Goal: Transaction & Acquisition: Purchase product/service

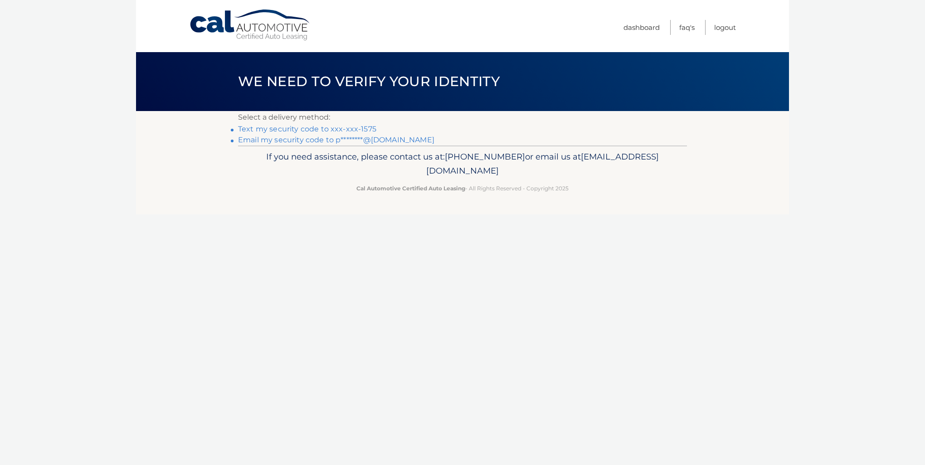
click at [353, 130] on link "Text my security code to xxx-xxx-1575" at bounding box center [307, 129] width 138 height 9
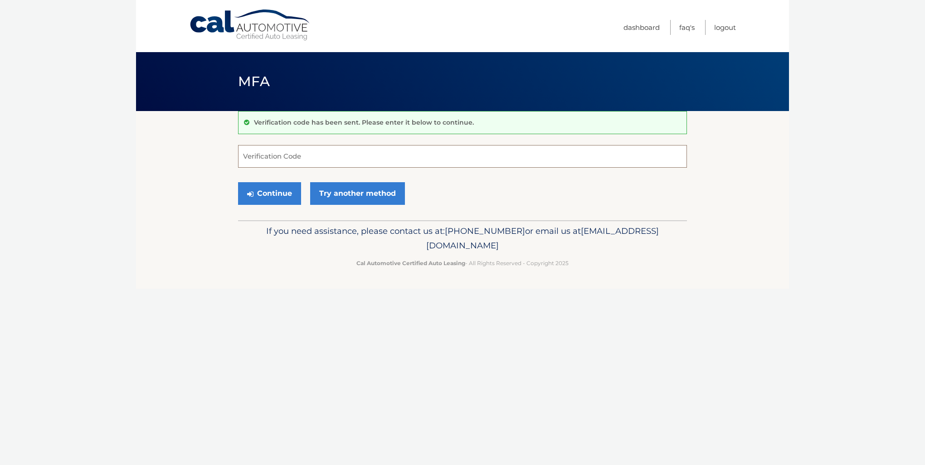
click at [277, 155] on input "Verification Code" at bounding box center [462, 156] width 449 height 23
type input "292821"
click at [258, 196] on button "Continue" at bounding box center [269, 193] width 63 height 23
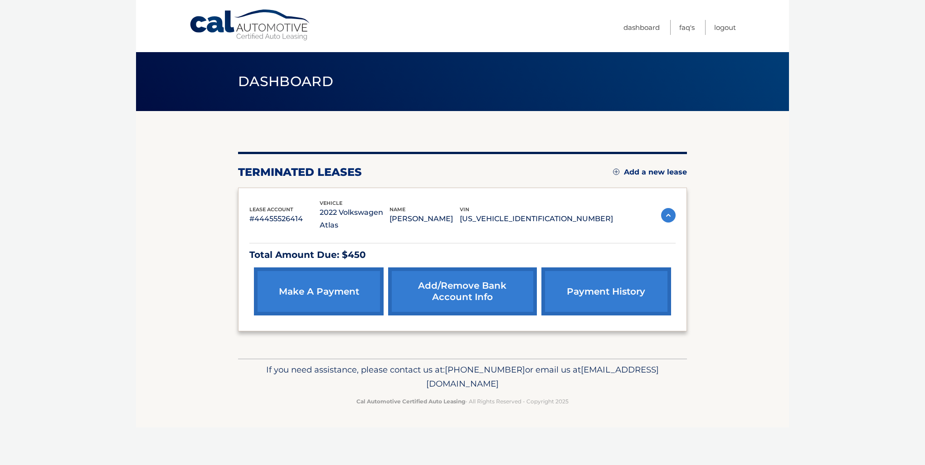
click at [303, 279] on link "make a payment" at bounding box center [319, 292] width 130 height 48
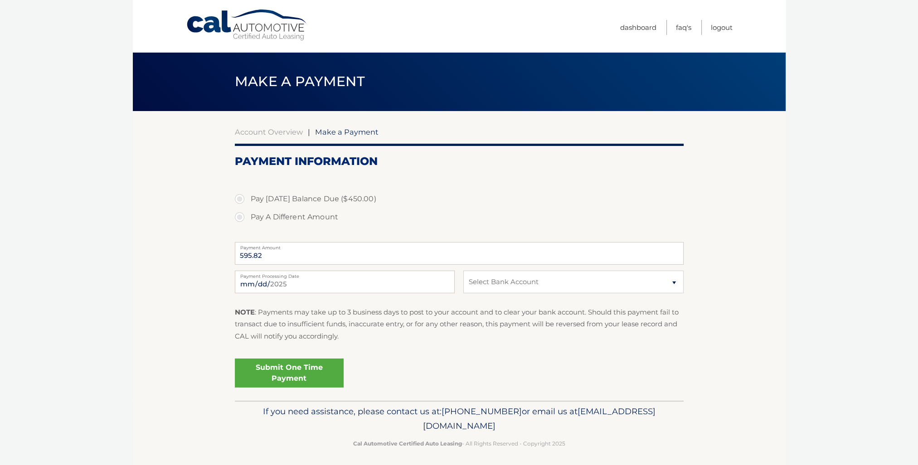
click at [238, 197] on label "Pay [DATE] Balance Due ($450.00)" at bounding box center [459, 199] width 449 height 18
click at [239, 197] on input "Pay [DATE] Balance Due ($450.00)" at bounding box center [243, 197] width 9 height 15
radio input "true"
type input "450.00"
click at [673, 285] on select "Select Bank Account Checking CAPITAL ONE N.A. *****1747 Checking JPMORGAN CHASE…" at bounding box center [574, 282] width 220 height 23
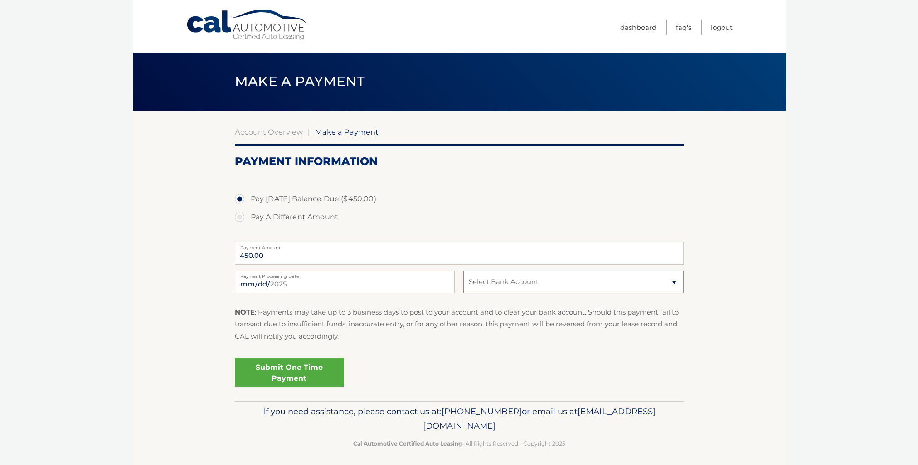
select select "MDFkMGZlMjMtNzNiYS00MGI0LThiNjMtOGNlNmZjZjhjNDY2"
click at [464, 271] on select "Select Bank Account Checking CAPITAL ONE N.A. *****1747 Checking JPMORGAN CHASE…" at bounding box center [574, 282] width 220 height 23
click at [286, 371] on link "Submit One Time Payment" at bounding box center [289, 373] width 109 height 29
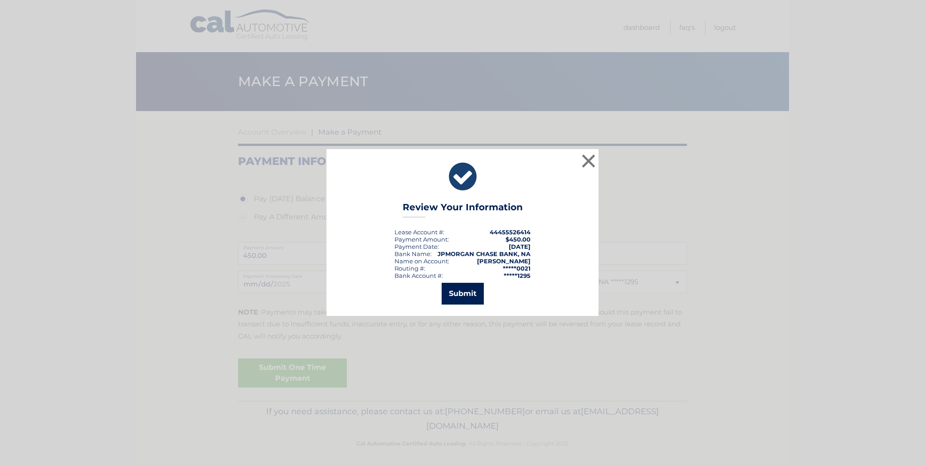
click at [463, 295] on button "Submit" at bounding box center [463, 294] width 42 height 22
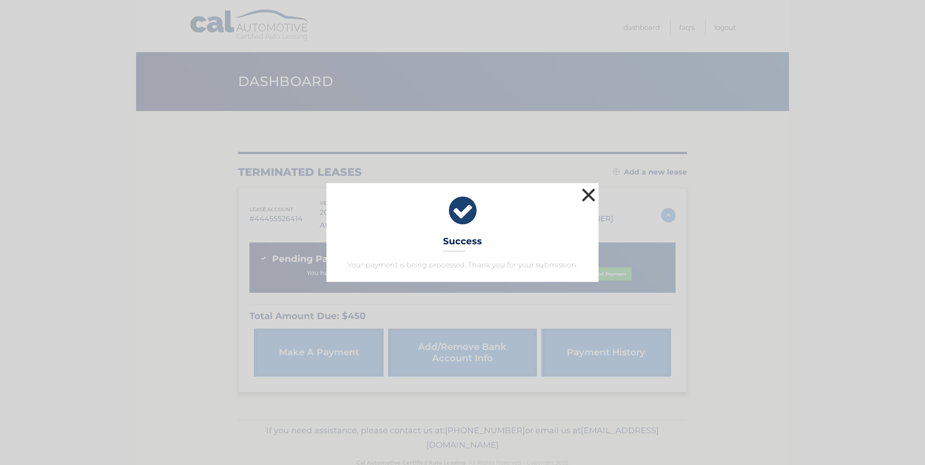
click at [584, 198] on button "×" at bounding box center [589, 195] width 18 height 18
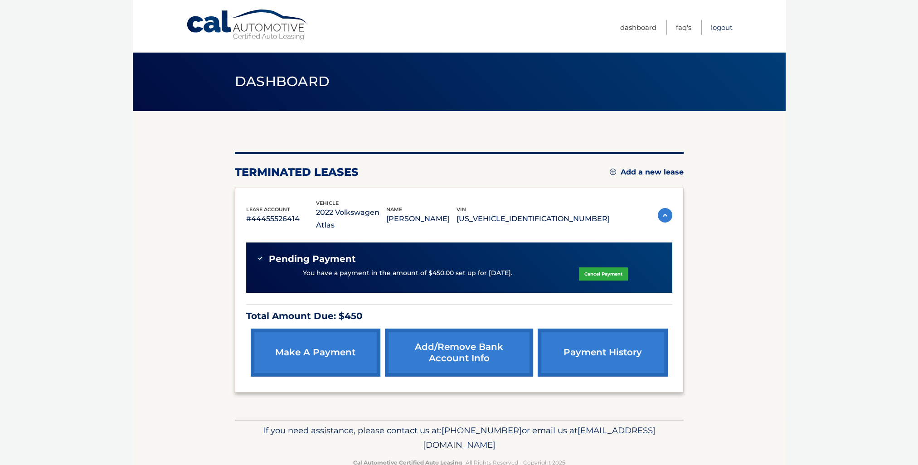
click at [725, 28] on link "Logout" at bounding box center [722, 27] width 22 height 15
